Goal: Navigation & Orientation: Find specific page/section

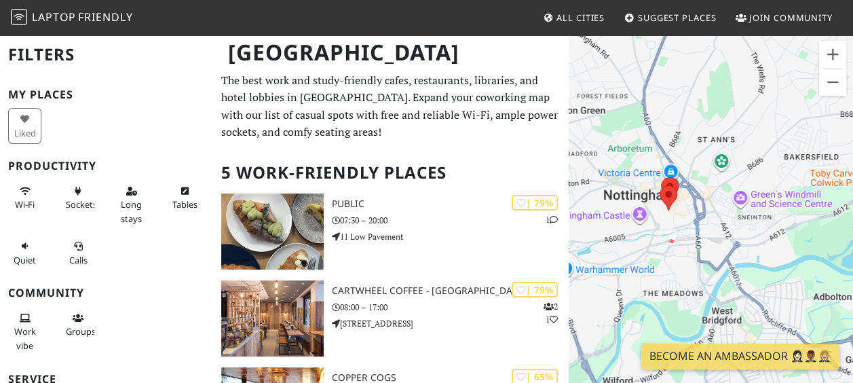
drag, startPoint x: 764, startPoint y: 223, endPoint x: 673, endPoint y: 217, distance: 91.8
click at [673, 217] on div "To navigate, press the arrow keys." at bounding box center [711, 225] width 284 height 383
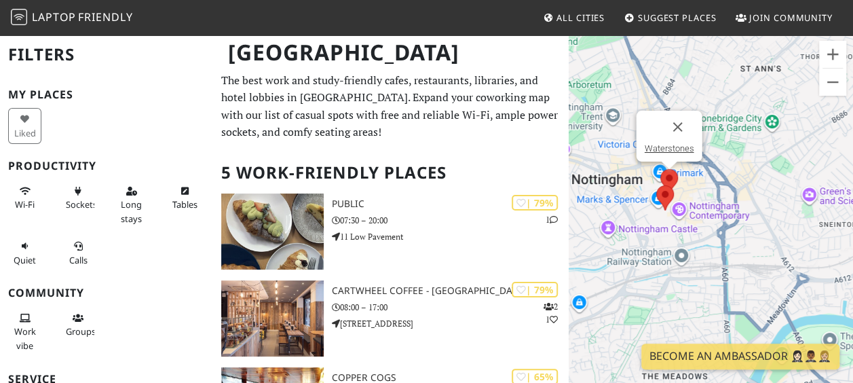
click at [671, 178] on img at bounding box center [669, 181] width 18 height 25
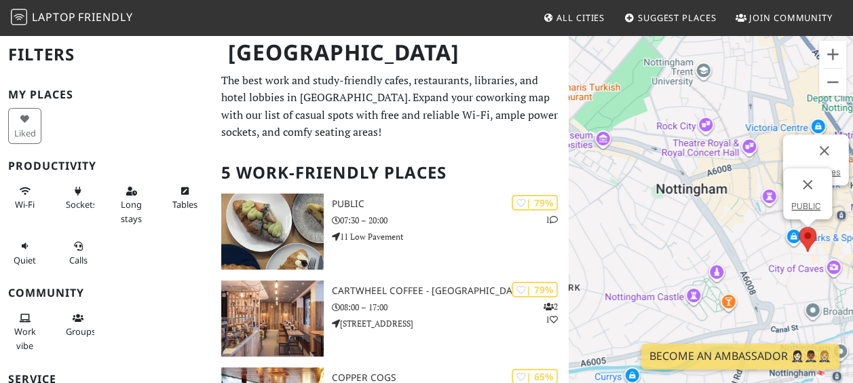
click at [806, 244] on div "To navigate, press the arrow keys. Waterstones PUBLIC" at bounding box center [711, 225] width 284 height 383
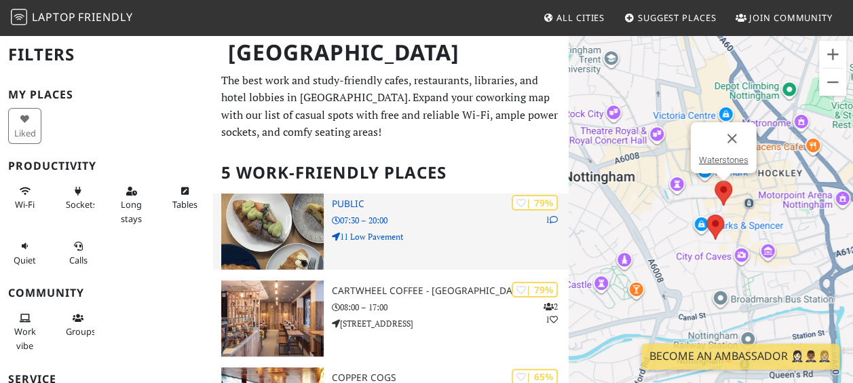
drag, startPoint x: 661, startPoint y: 214, endPoint x: 547, endPoint y: 198, distance: 115.2
click at [547, 198] on div "Nottingham Filters My Places Liked Productivity Wi-Fi Sockets Long stays Tables…" at bounding box center [426, 374] width 853 height 681
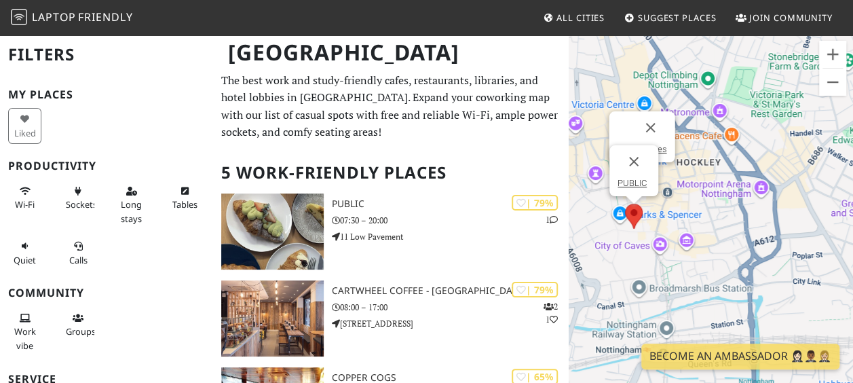
click at [631, 217] on img at bounding box center [634, 216] width 18 height 25
click at [633, 209] on img at bounding box center [634, 216] width 18 height 25
click at [639, 182] on link "PUBLIC" at bounding box center [632, 183] width 29 height 10
click at [696, 212] on div "To navigate, press the arrow keys. PUBLIC" at bounding box center [711, 225] width 284 height 383
click at [631, 155] on button "Close" at bounding box center [634, 161] width 33 height 33
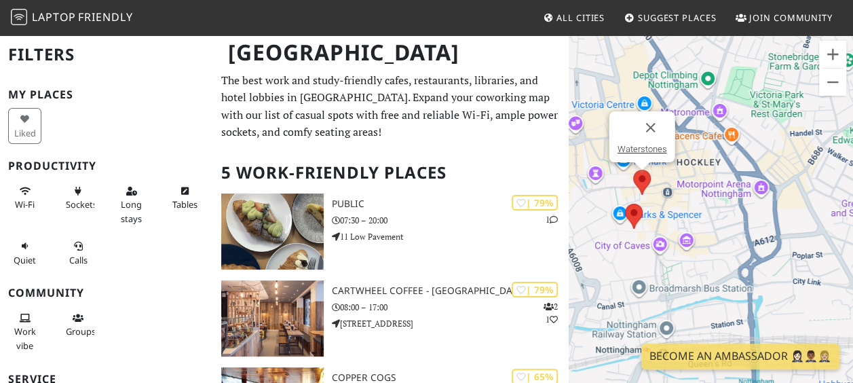
click at [641, 183] on img at bounding box center [642, 182] width 18 height 25
click at [643, 174] on img at bounding box center [643, 182] width 18 height 25
click at [641, 147] on link "Waterstones" at bounding box center [643, 149] width 50 height 10
